Goal: Contribute content

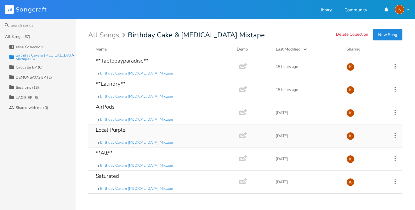
click at [174, 134] on div "Local Purple in Birthday Cake & [MEDICAL_DATA] Mixtape" at bounding box center [163, 135] width 134 height 23
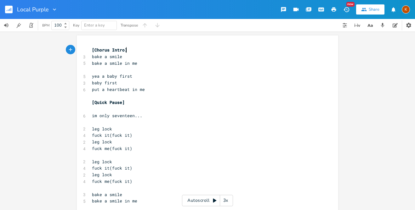
click at [174, 134] on pre "fuck it(fuck it)" at bounding box center [205, 135] width 228 height 7
click at [9, 14] on button "button" at bounding box center [11, 9] width 13 height 15
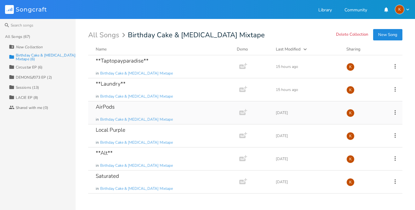
click at [164, 112] on div "AirPods in Birthday Cake & [MEDICAL_DATA] Mixtape" at bounding box center [163, 112] width 134 height 23
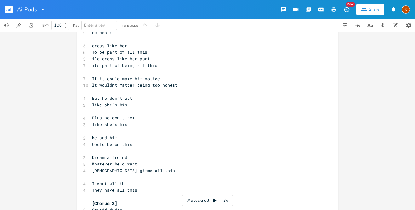
scroll to position [370, 0]
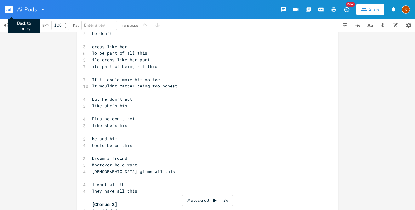
click at [12, 9] on rect "button" at bounding box center [9, 10] width 8 height 8
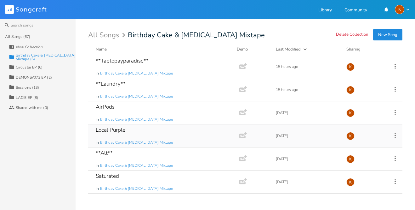
click at [145, 128] on div "Local Purple in Birthday Cake & [MEDICAL_DATA] Mixtape" at bounding box center [163, 135] width 134 height 23
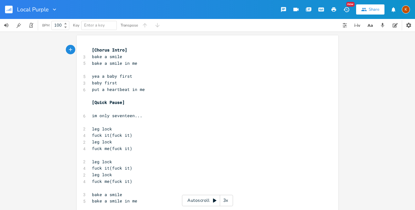
click at [145, 132] on pre "fuck it(fuck it)" at bounding box center [205, 135] width 228 height 7
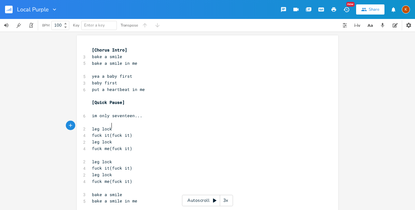
type textarea "leg lock"
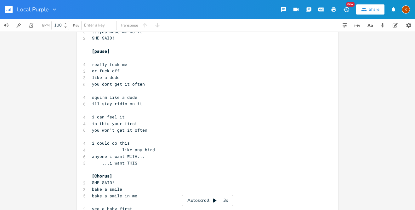
scroll to position [389, 0]
